Goal: Check status: Check status

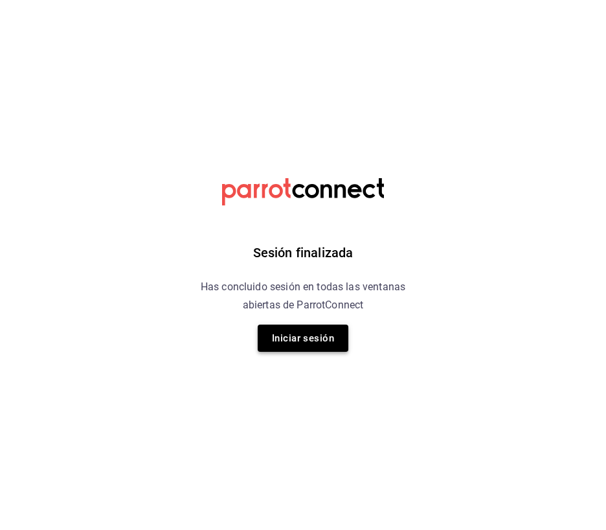
click at [315, 333] on button "Iniciar sesión" at bounding box center [303, 338] width 91 height 27
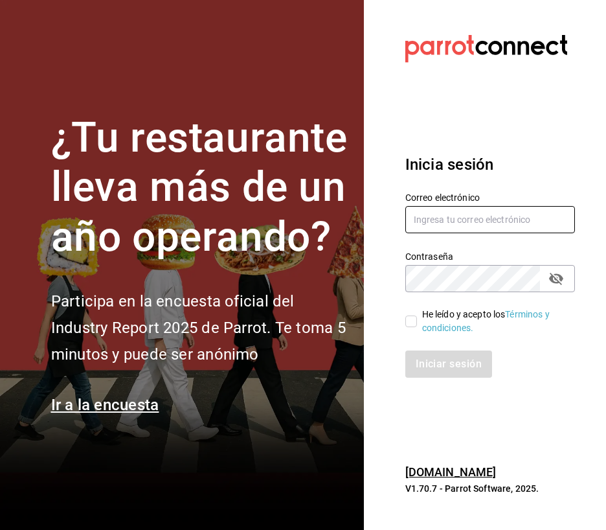
type input "[EMAIL_ADDRESS][DOMAIN_NAME]"
click at [413, 319] on input "He leído y acepto los Términos y condiciones." at bounding box center [412, 322] width 12 height 12
checkbox input "true"
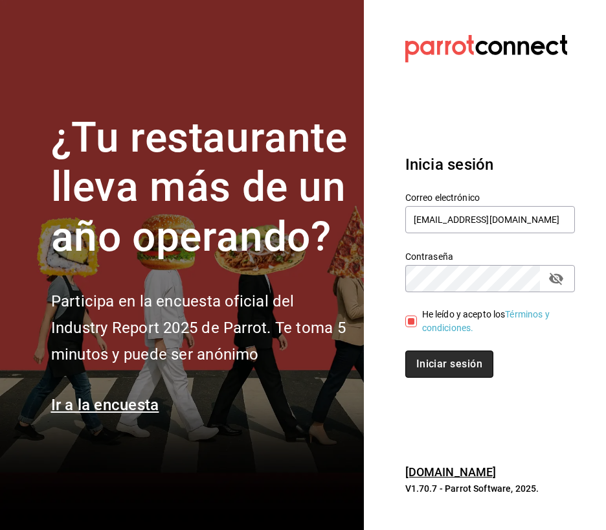
click at [426, 362] on button "Iniciar sesión" at bounding box center [450, 363] width 88 height 27
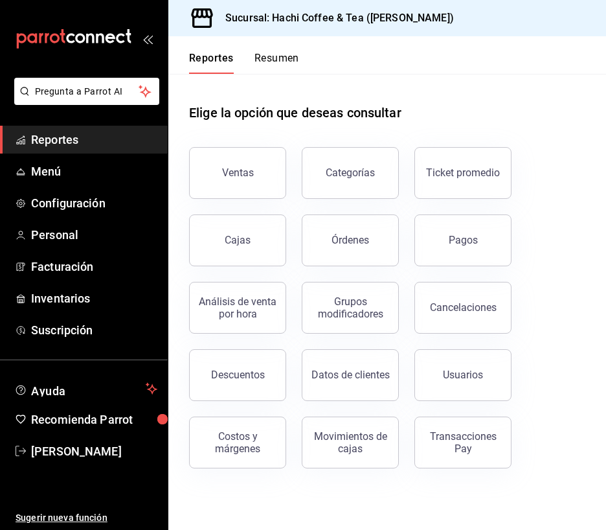
click at [411, 222] on div "Pagos" at bounding box center [455, 232] width 113 height 67
click at [448, 226] on button "Pagos" at bounding box center [463, 240] width 97 height 52
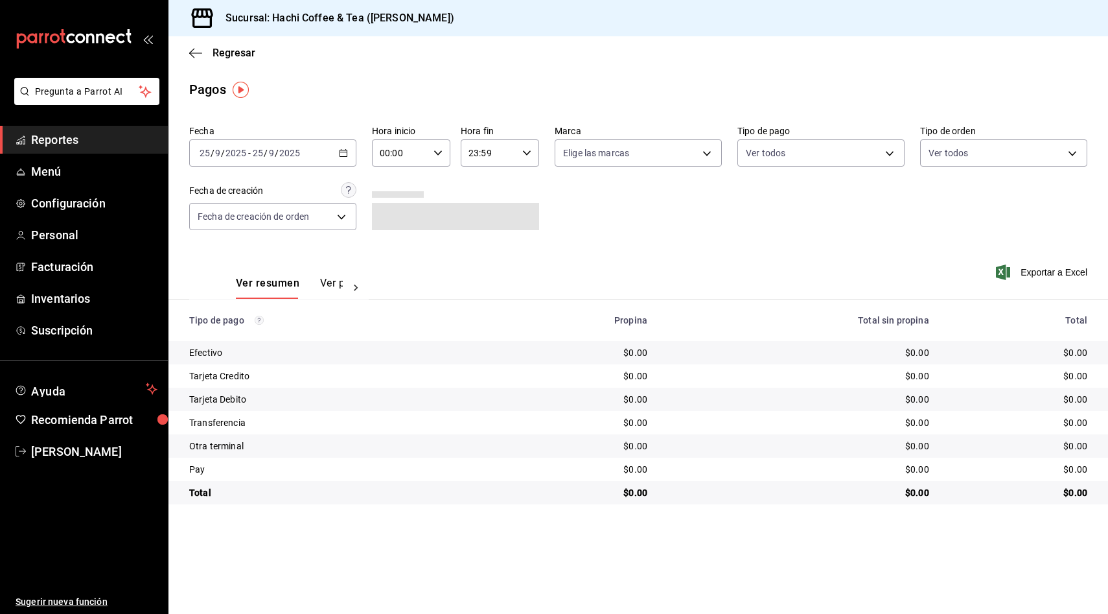
click at [606, 234] on div "Fecha [DATE] [DATE] - [DATE] [DATE] Hora inicio 00:00 Hora inicio Hora fin 23:5…" at bounding box center [638, 183] width 898 height 126
click at [606, 242] on div "Fecha [DATE] [DATE] - [DATE] [DATE] Hora inicio 00:00 Hora inicio Hora fin 23:5…" at bounding box center [638, 183] width 898 height 126
click at [606, 330] on th "Total" at bounding box center [1023, 319] width 168 height 41
click at [606, 423] on div "$0.00" at bounding box center [798, 422] width 261 height 13
click at [335, 154] on div "[DATE] [DATE] - [DATE] [DATE]" at bounding box center [272, 152] width 167 height 27
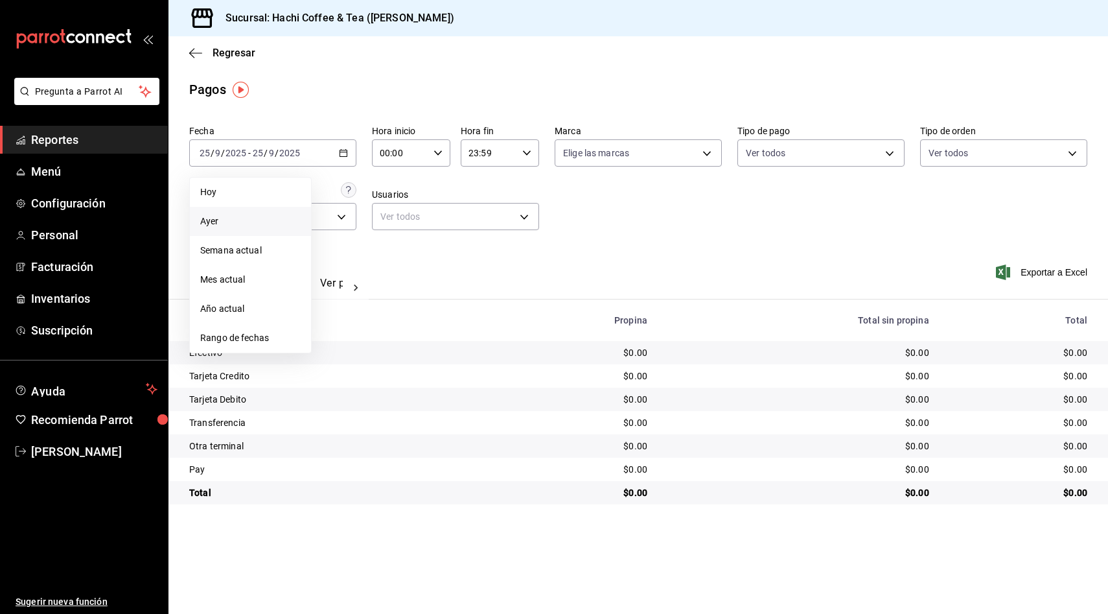
click at [266, 234] on li "Ayer" at bounding box center [250, 221] width 121 height 29
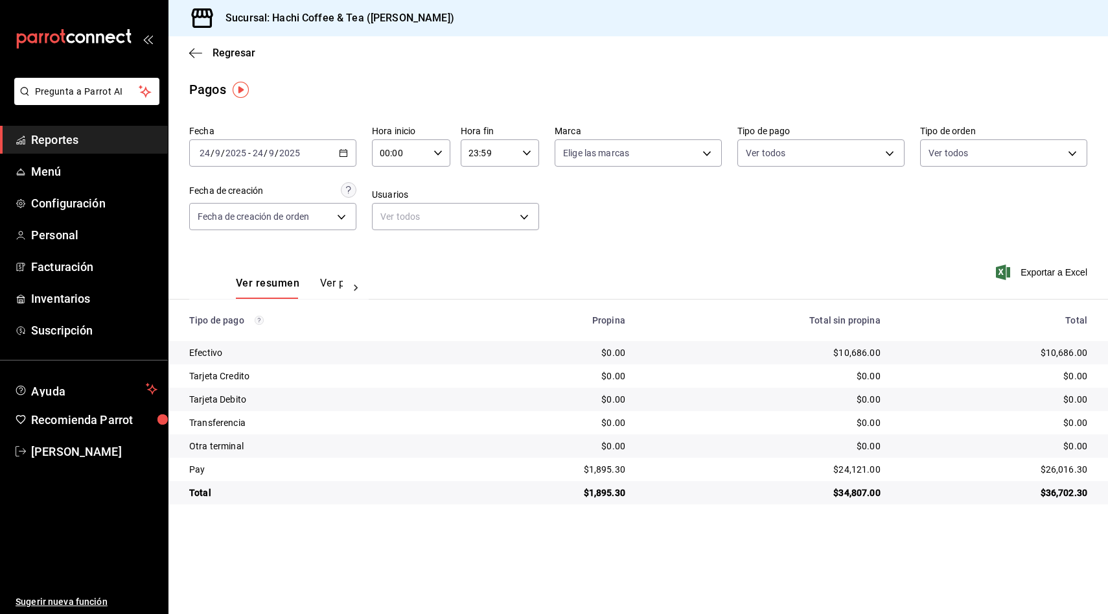
click at [334, 286] on button "Ver pagos" at bounding box center [344, 288] width 49 height 22
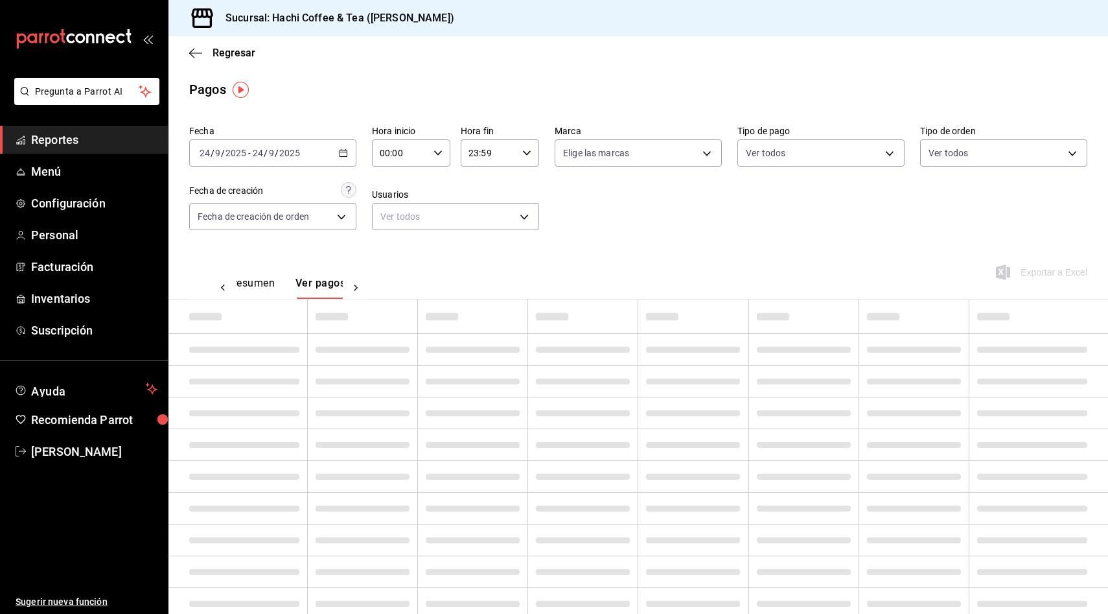
scroll to position [0, 25]
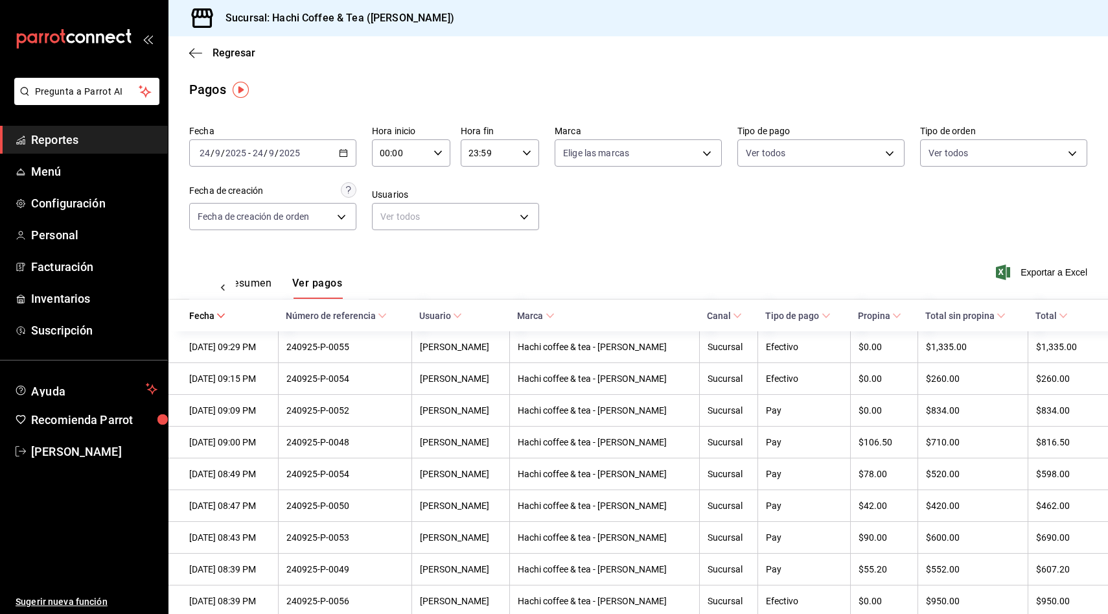
click at [606, 275] on div "Ver resumen Ver pagos Exportar a Excel" at bounding box center [637, 280] width 939 height 69
click at [606, 409] on th "$0.00" at bounding box center [884, 411] width 68 height 32
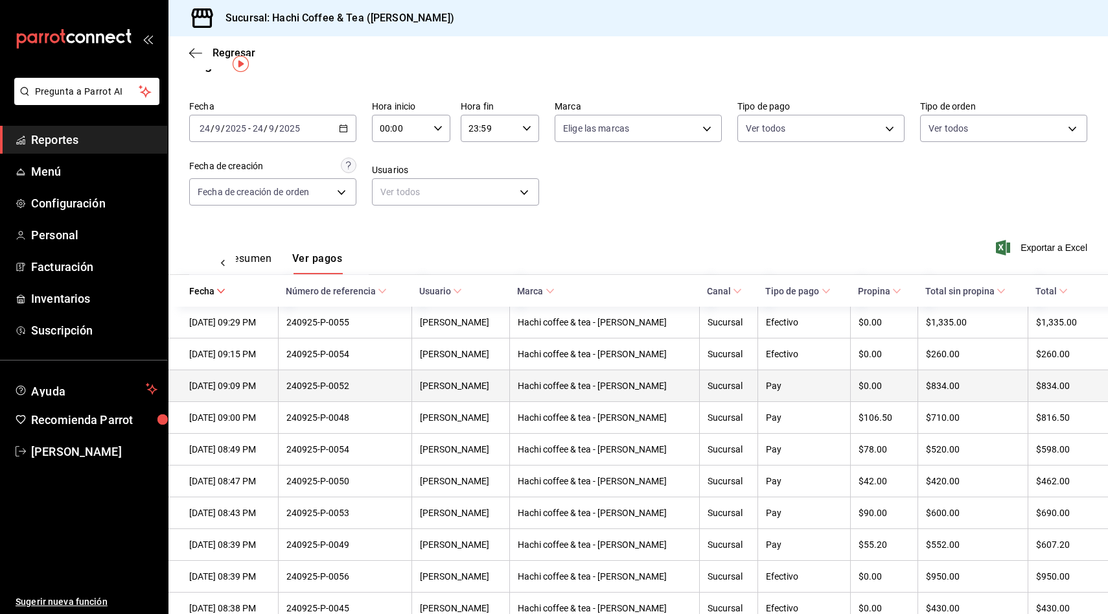
scroll to position [26, 0]
click at [606, 409] on th "$106.50" at bounding box center [884, 416] width 68 height 32
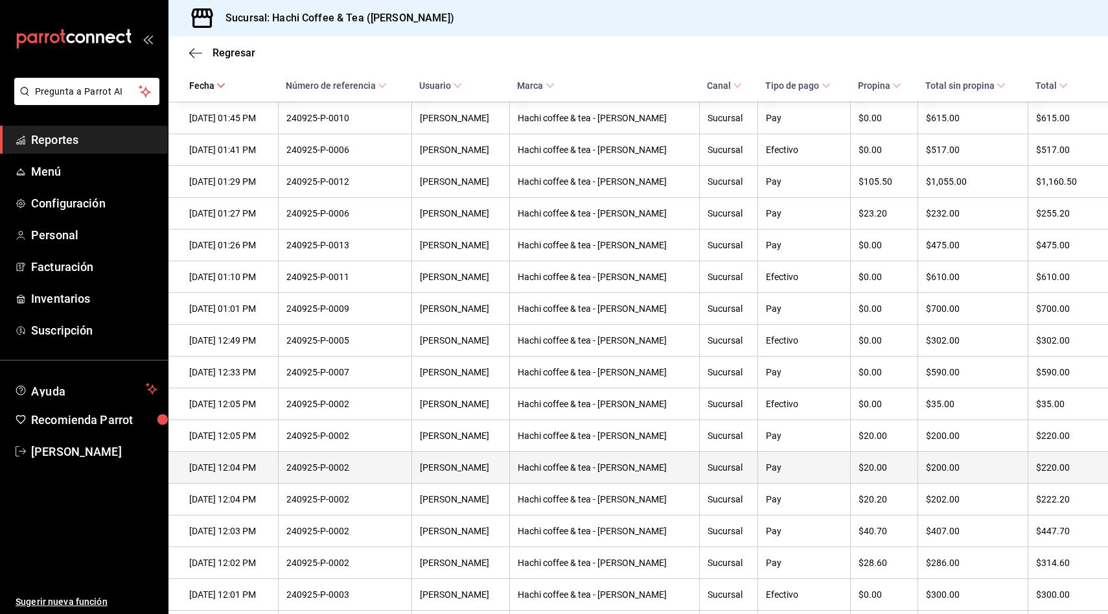
scroll to position [1784, 0]
click at [606, 378] on div "$0.00" at bounding box center [884, 372] width 52 height 10
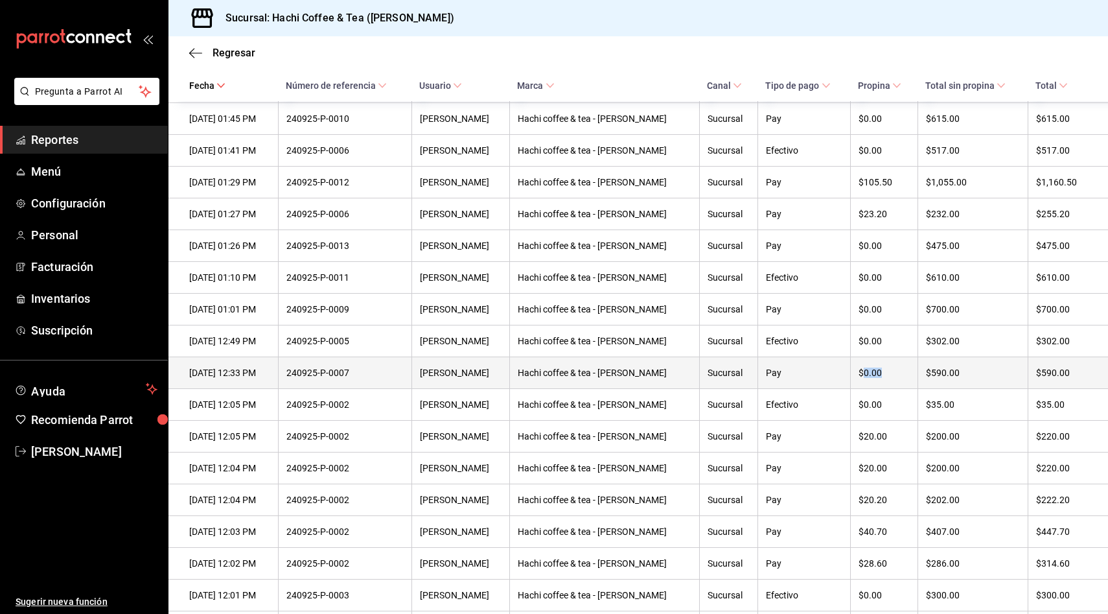
click at [606, 378] on div "$0.00" at bounding box center [884, 372] width 52 height 10
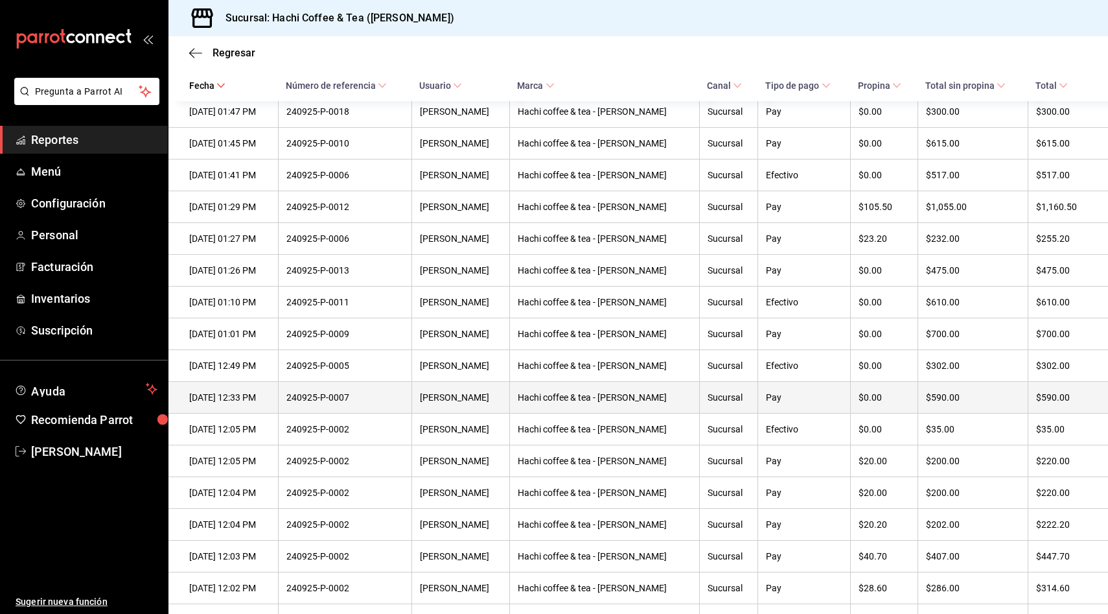
scroll to position [1758, 0]
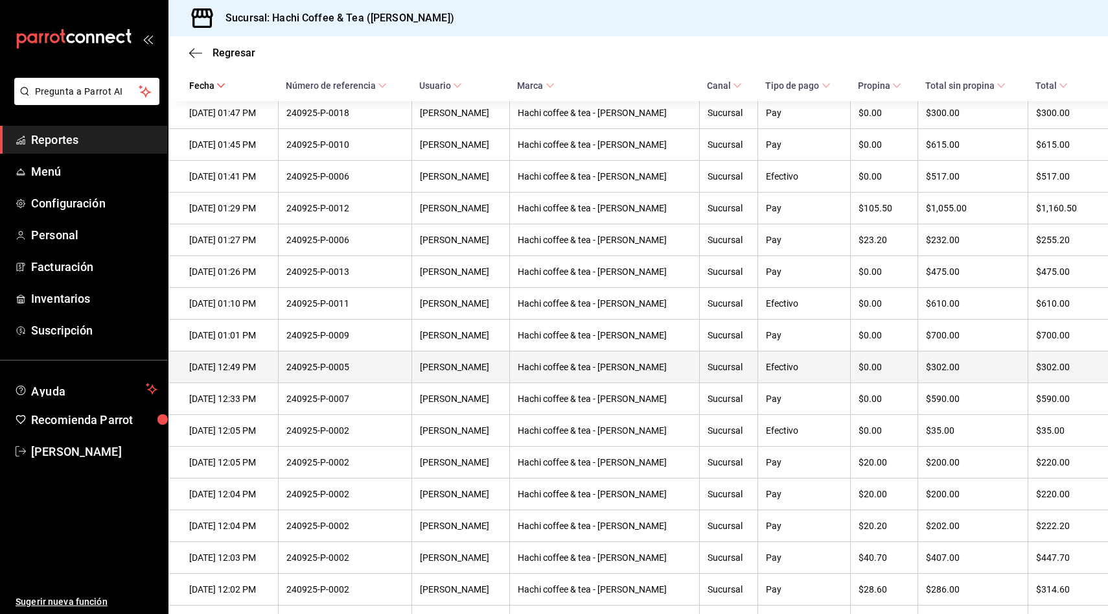
click at [606, 372] on div "$0.00" at bounding box center [884, 367] width 52 height 10
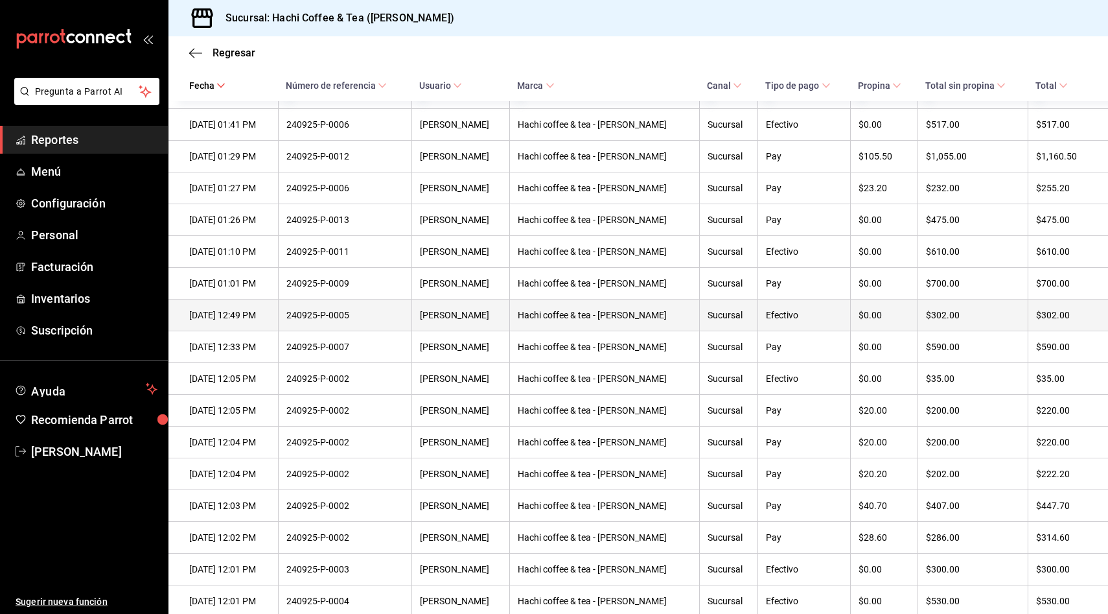
scroll to position [1835, 0]
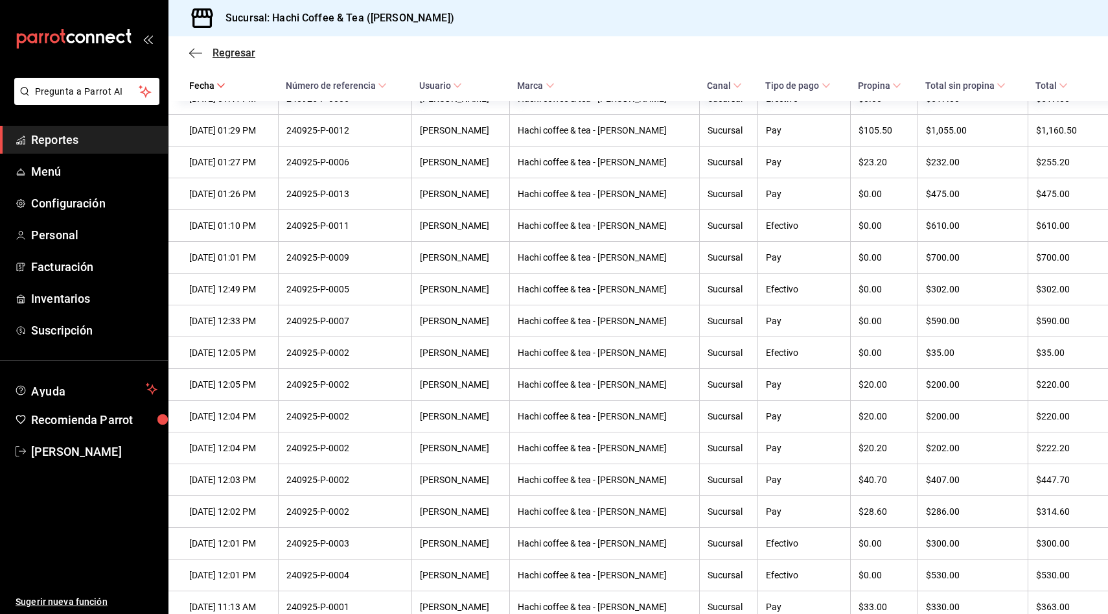
click at [199, 54] on icon "button" at bounding box center [195, 53] width 13 height 12
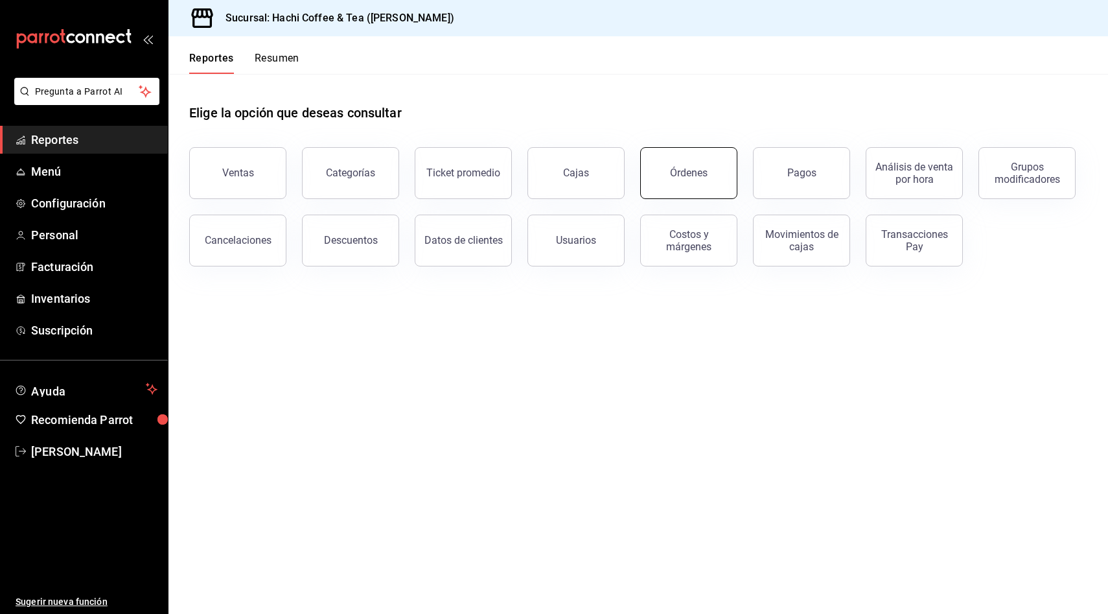
click at [606, 179] on button "Órdenes" at bounding box center [688, 173] width 97 height 52
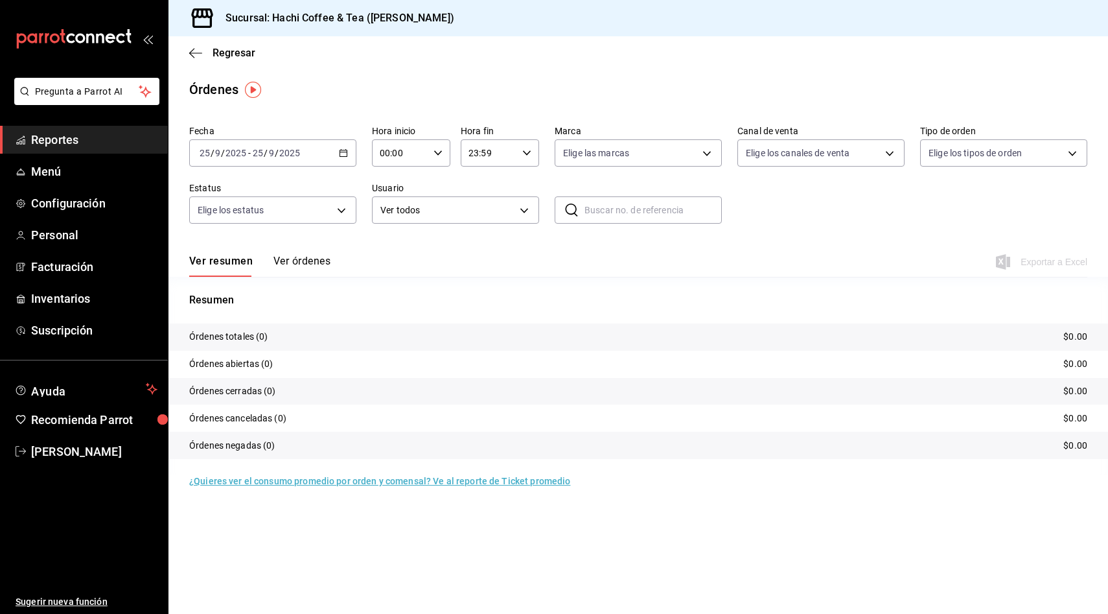
click at [293, 257] on button "Ver órdenes" at bounding box center [301, 266] width 57 height 22
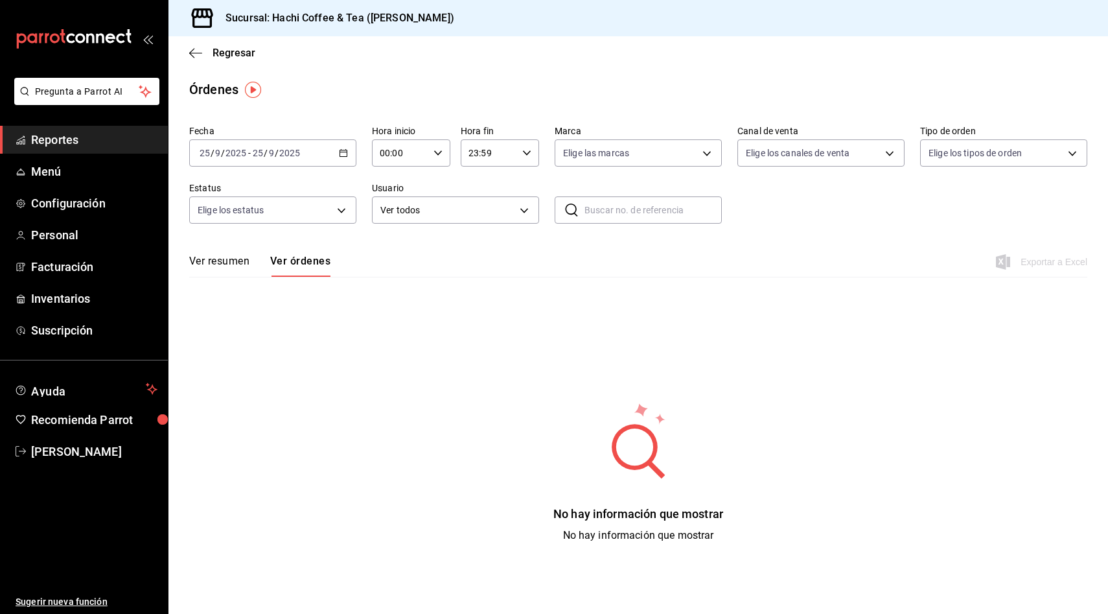
click at [321, 171] on div "Fecha [DATE] [DATE] - [DATE] [DATE] Hora inicio 00:00 Hora inicio Hora fin 23:5…" at bounding box center [638, 179] width 898 height 119
click at [342, 152] on icon "button" at bounding box center [343, 152] width 9 height 9
click at [267, 219] on span "Ayer" at bounding box center [250, 221] width 100 height 14
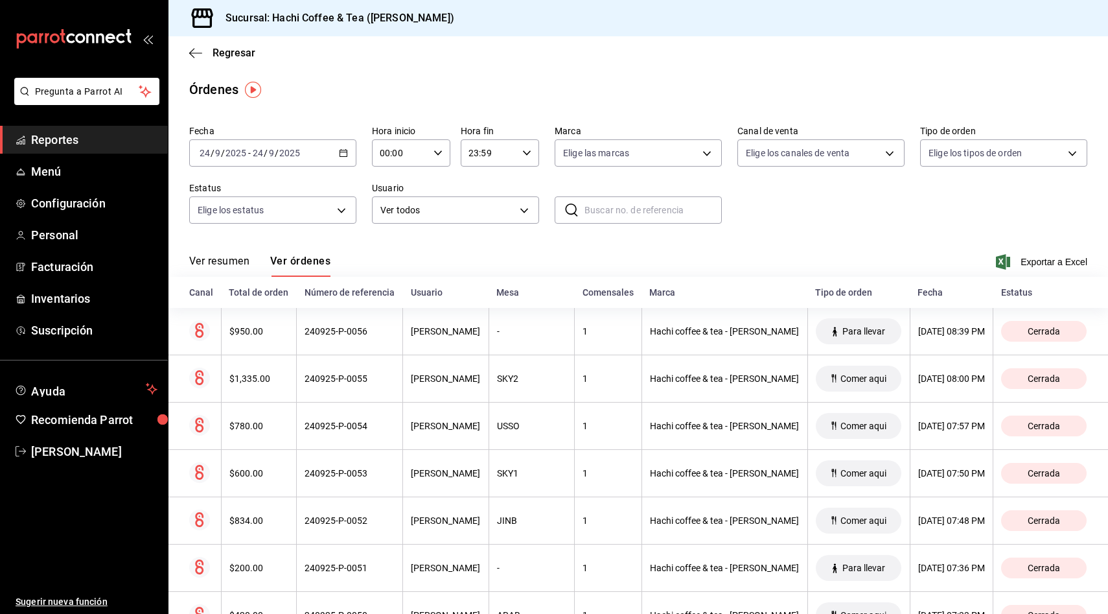
click at [597, 260] on div "Ver resumen Ver órdenes Exportar a Excel" at bounding box center [638, 258] width 898 height 38
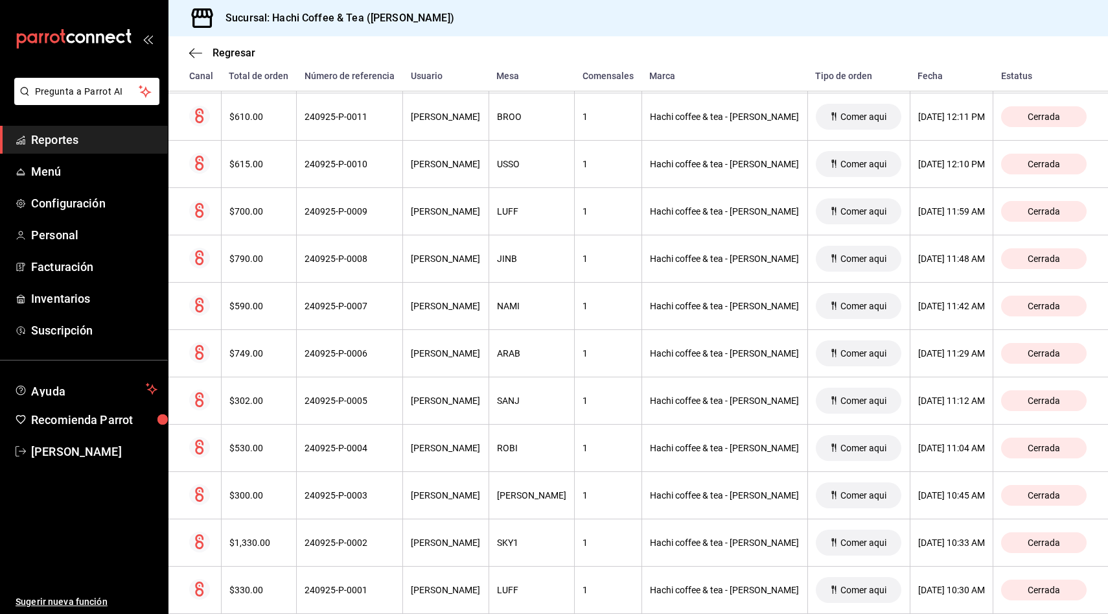
scroll to position [2393, 0]
